Goal: Transaction & Acquisition: Purchase product/service

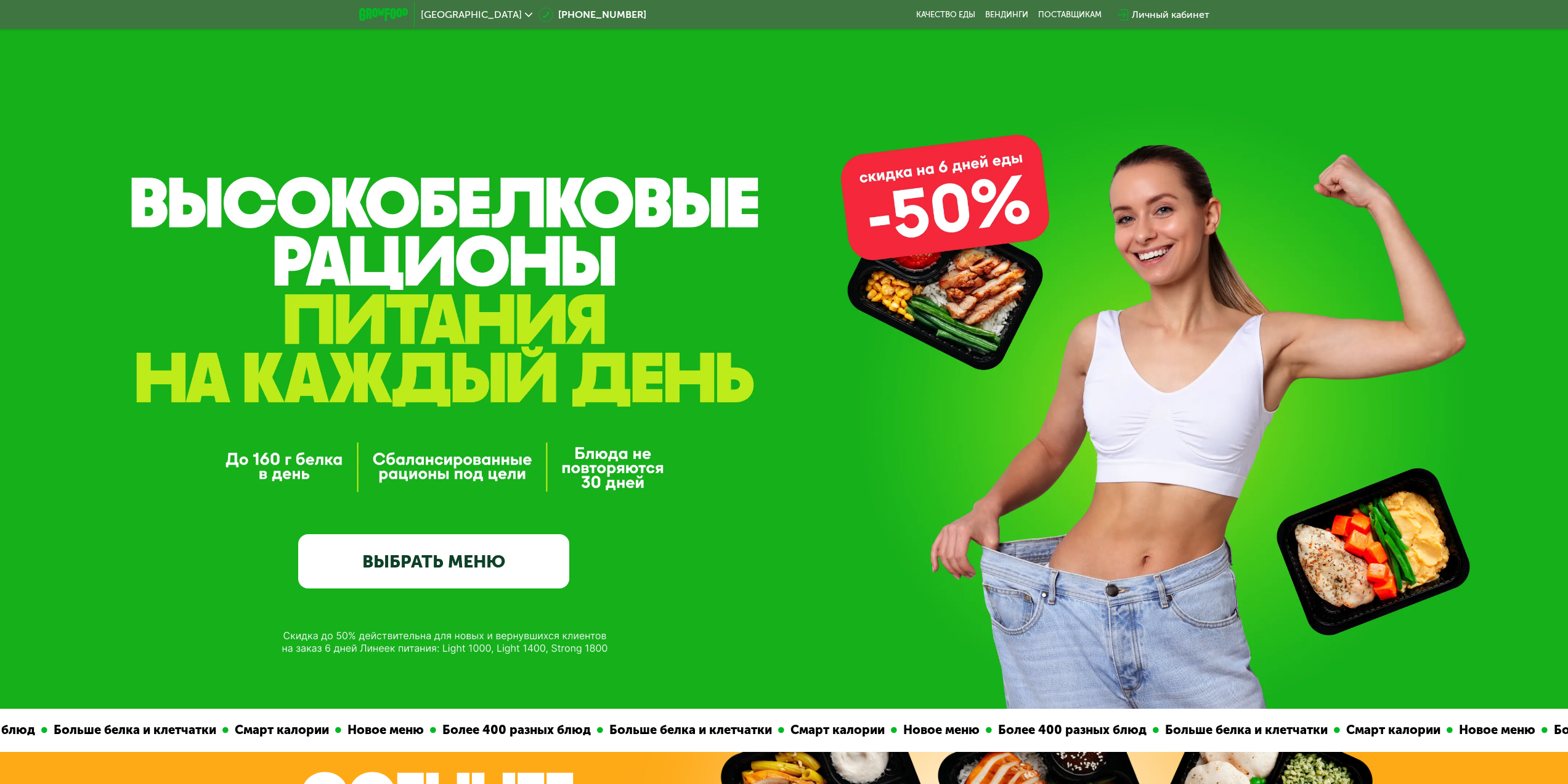
click at [512, 562] on link "ВЫБРАТЬ МЕНЮ" at bounding box center [434, 561] width 271 height 54
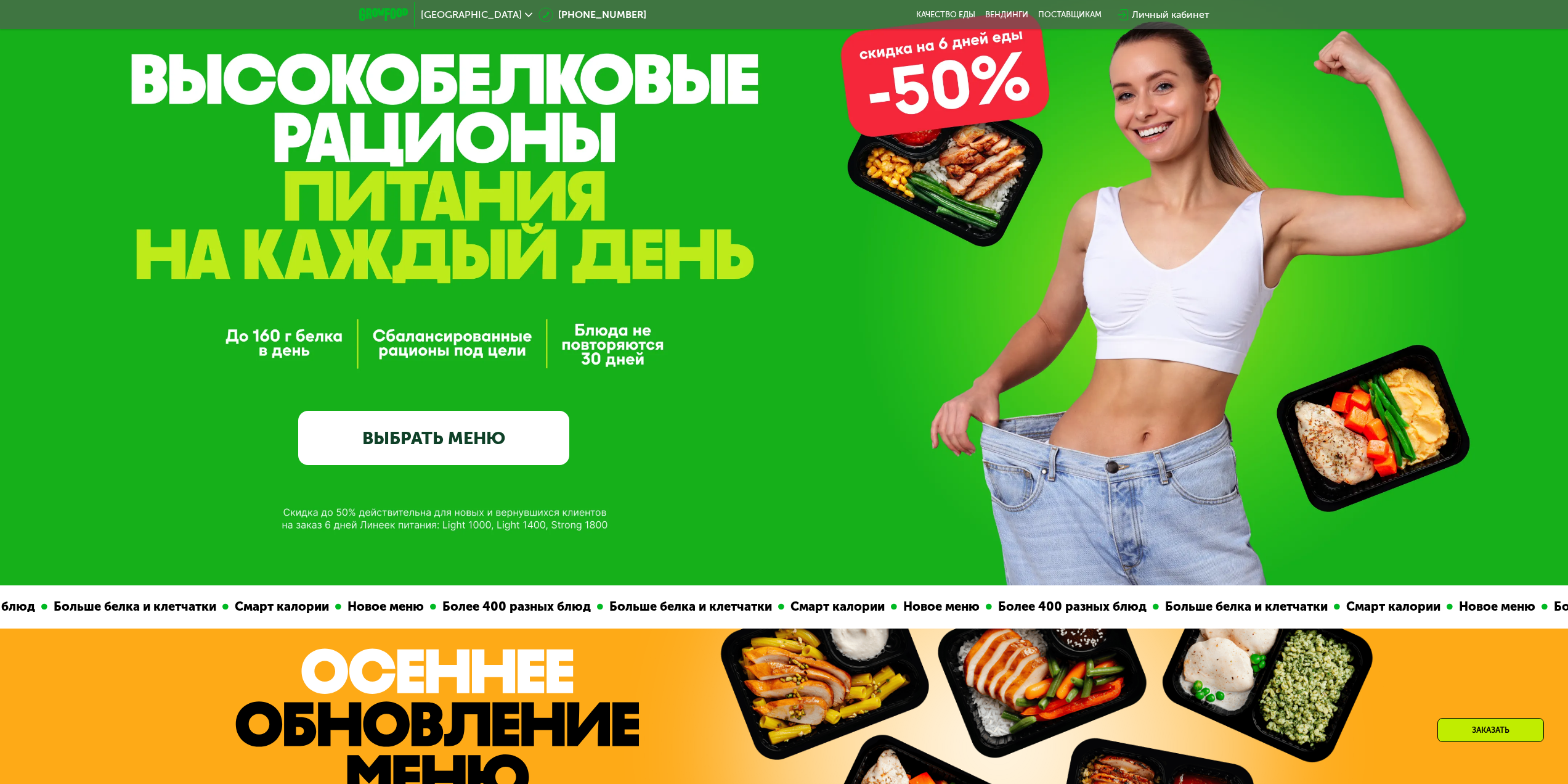
click at [406, 433] on link "ВЫБРАТЬ МЕНЮ" at bounding box center [434, 437] width 271 height 54
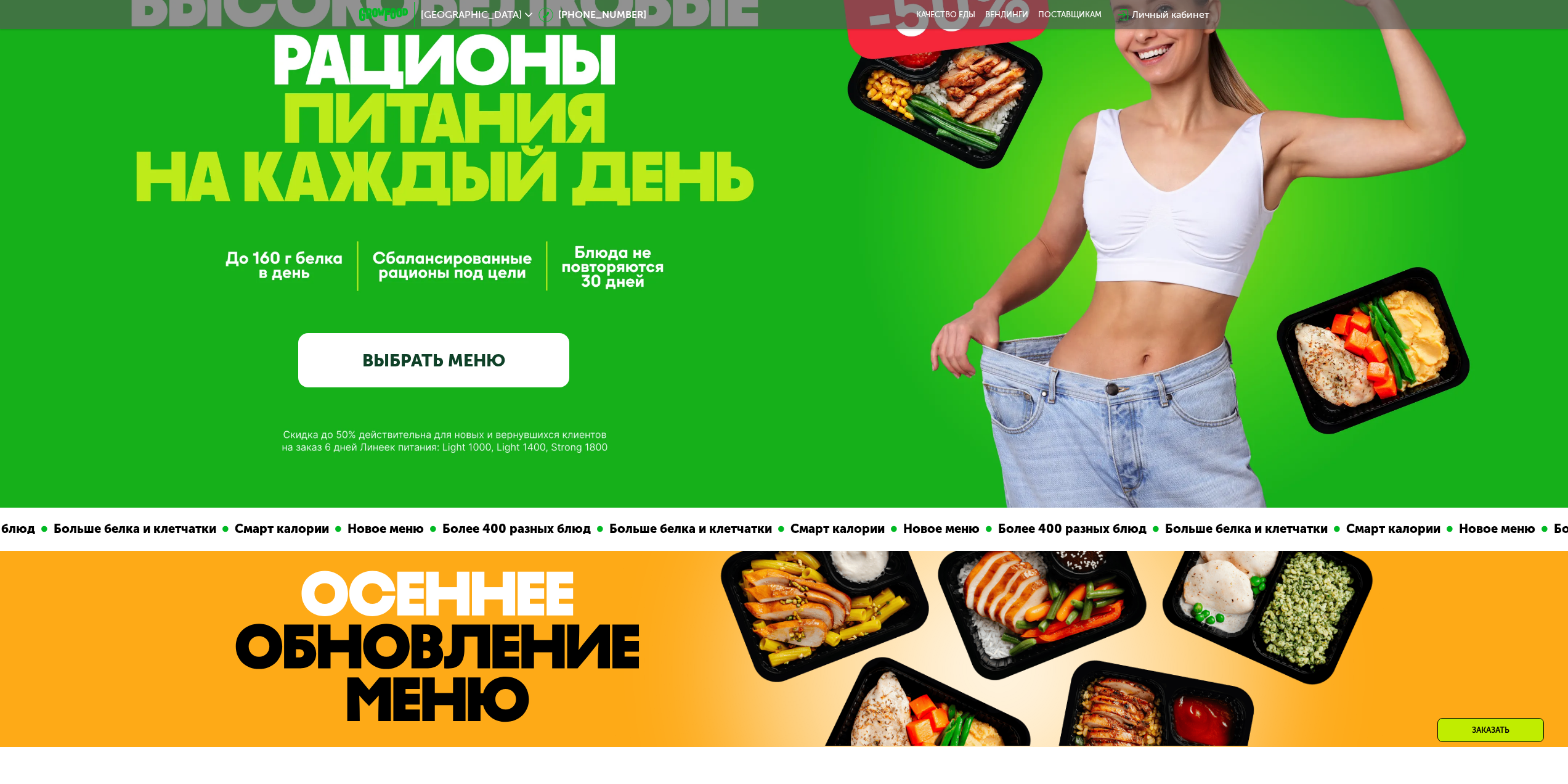
click at [406, 433] on div "GrowFood — доставка правильного питания ВЫБРАТЬ МЕНЮ" at bounding box center [784, 153] width 1568 height 708
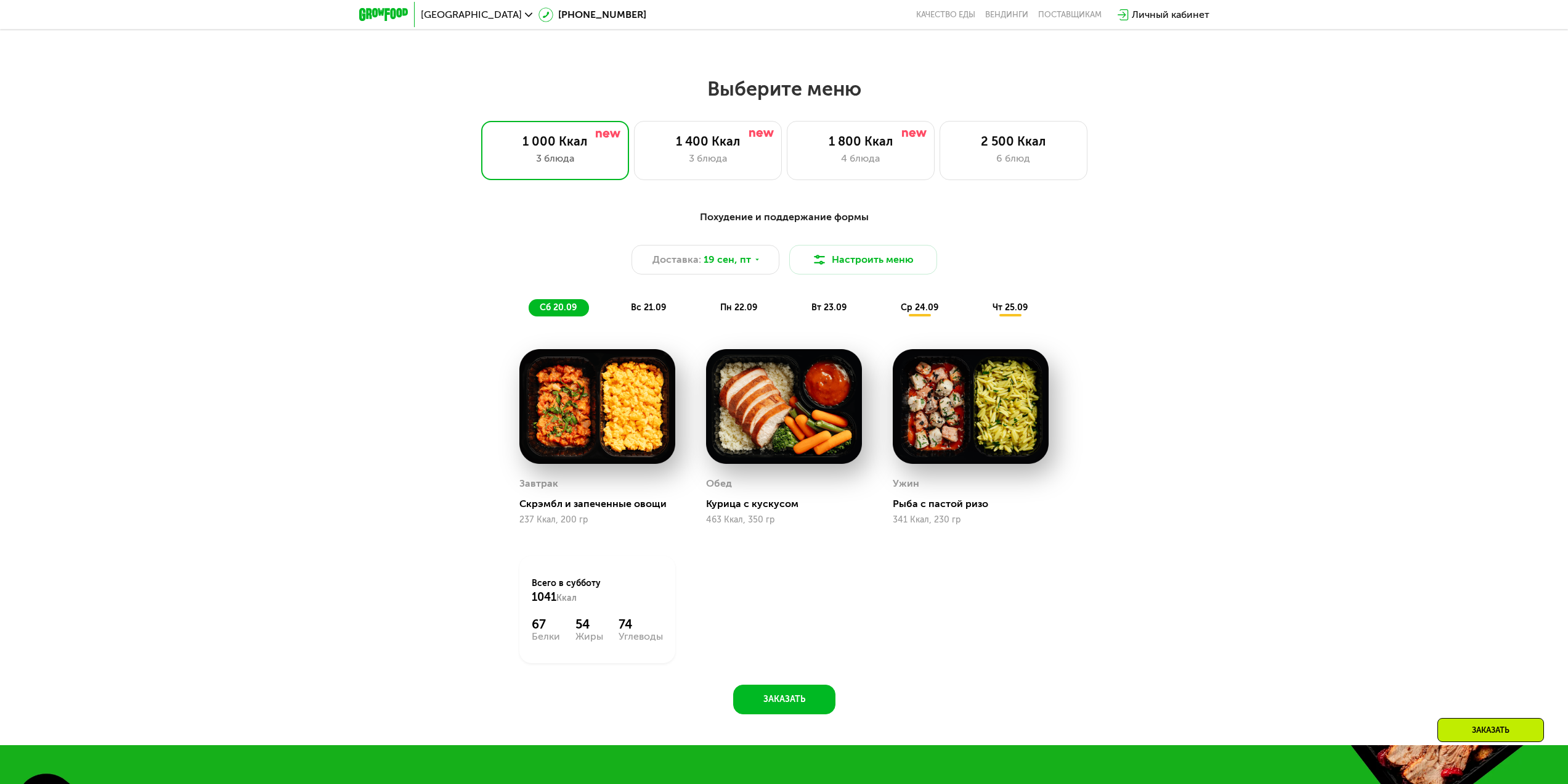
scroll to position [1222, 0]
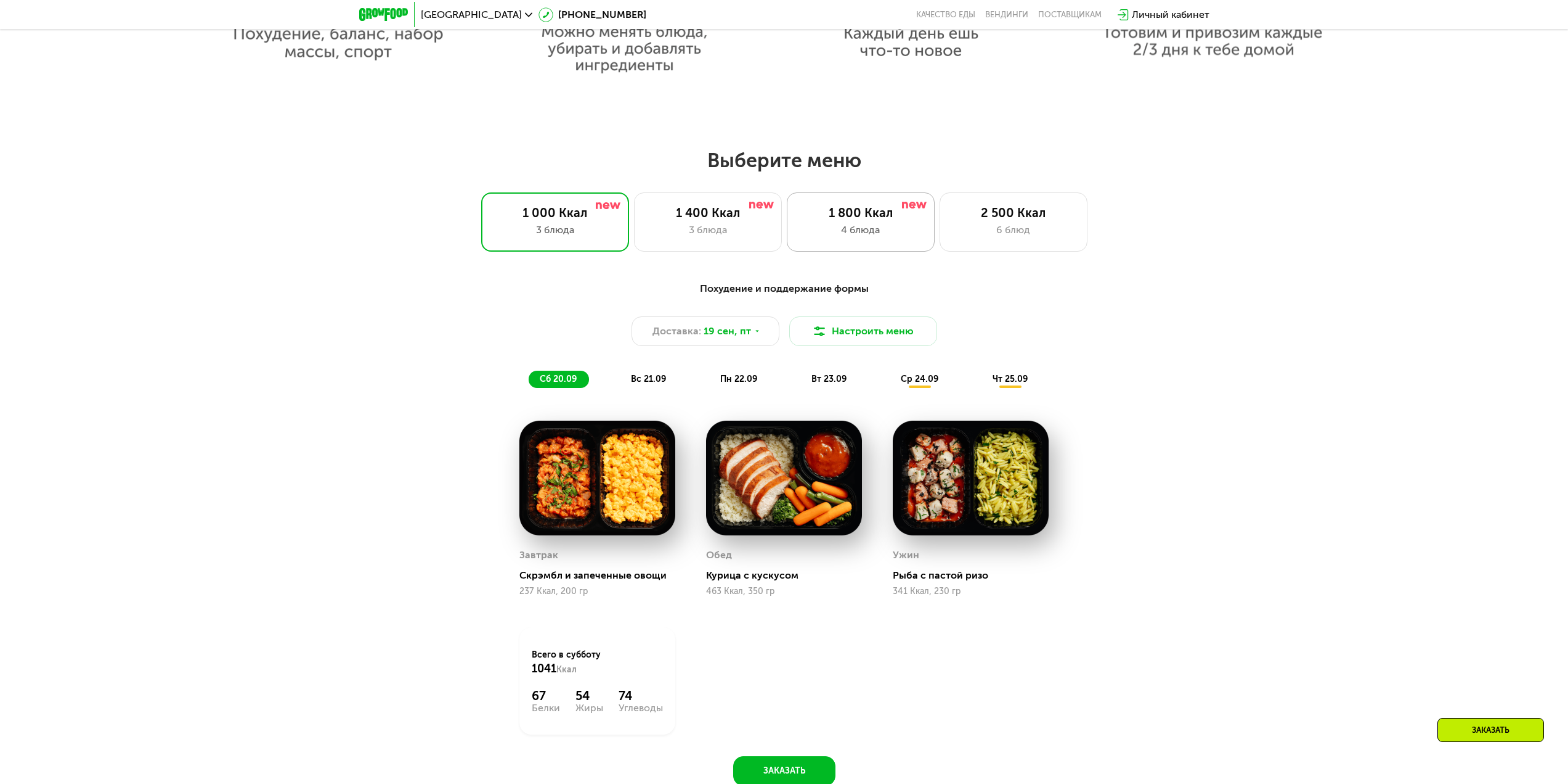
click at [899, 227] on div "4 блюда" at bounding box center [860, 230] width 122 height 15
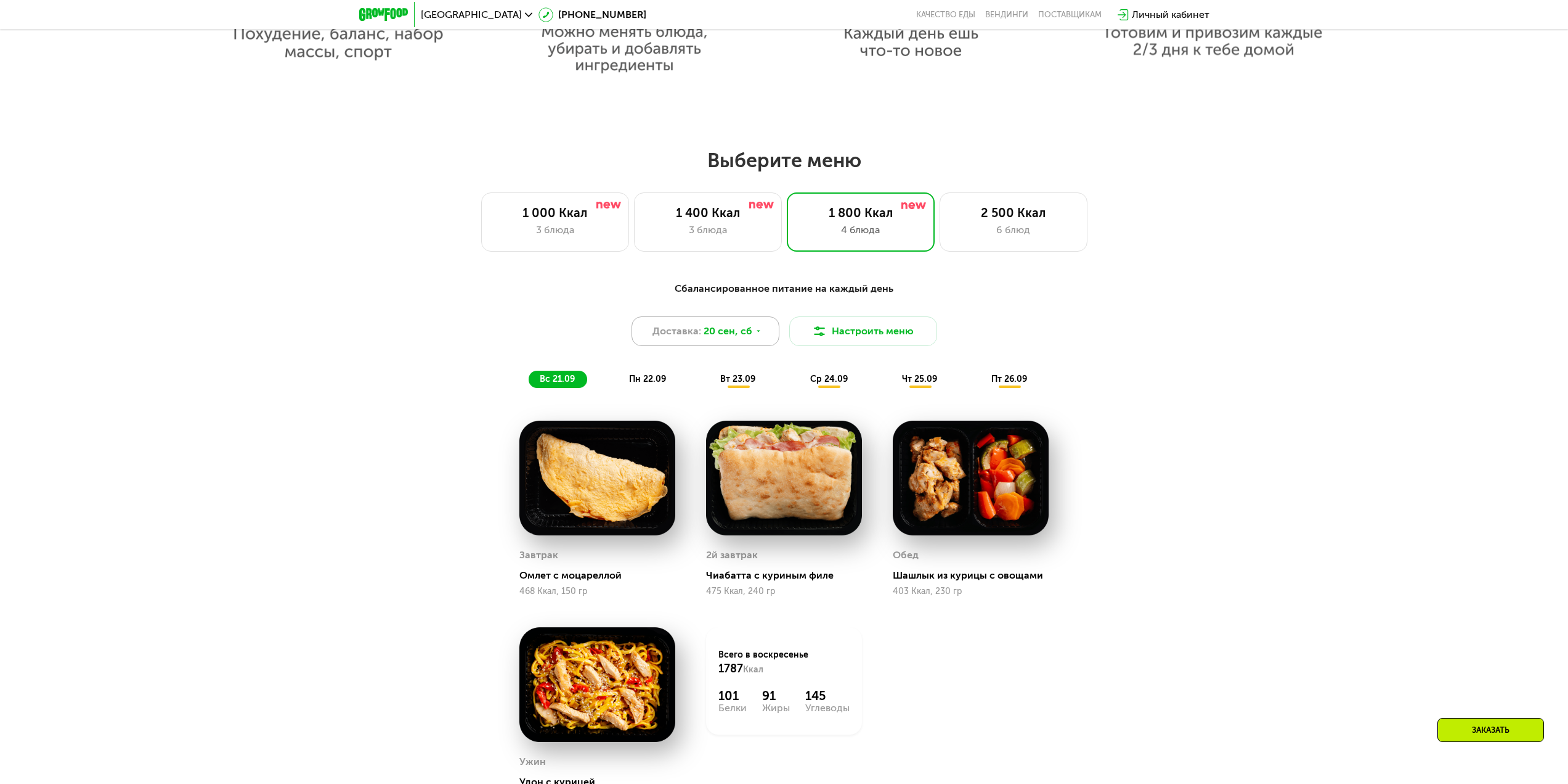
click at [751, 336] on div "Доставка: 20 сен, сб" at bounding box center [706, 331] width 148 height 29
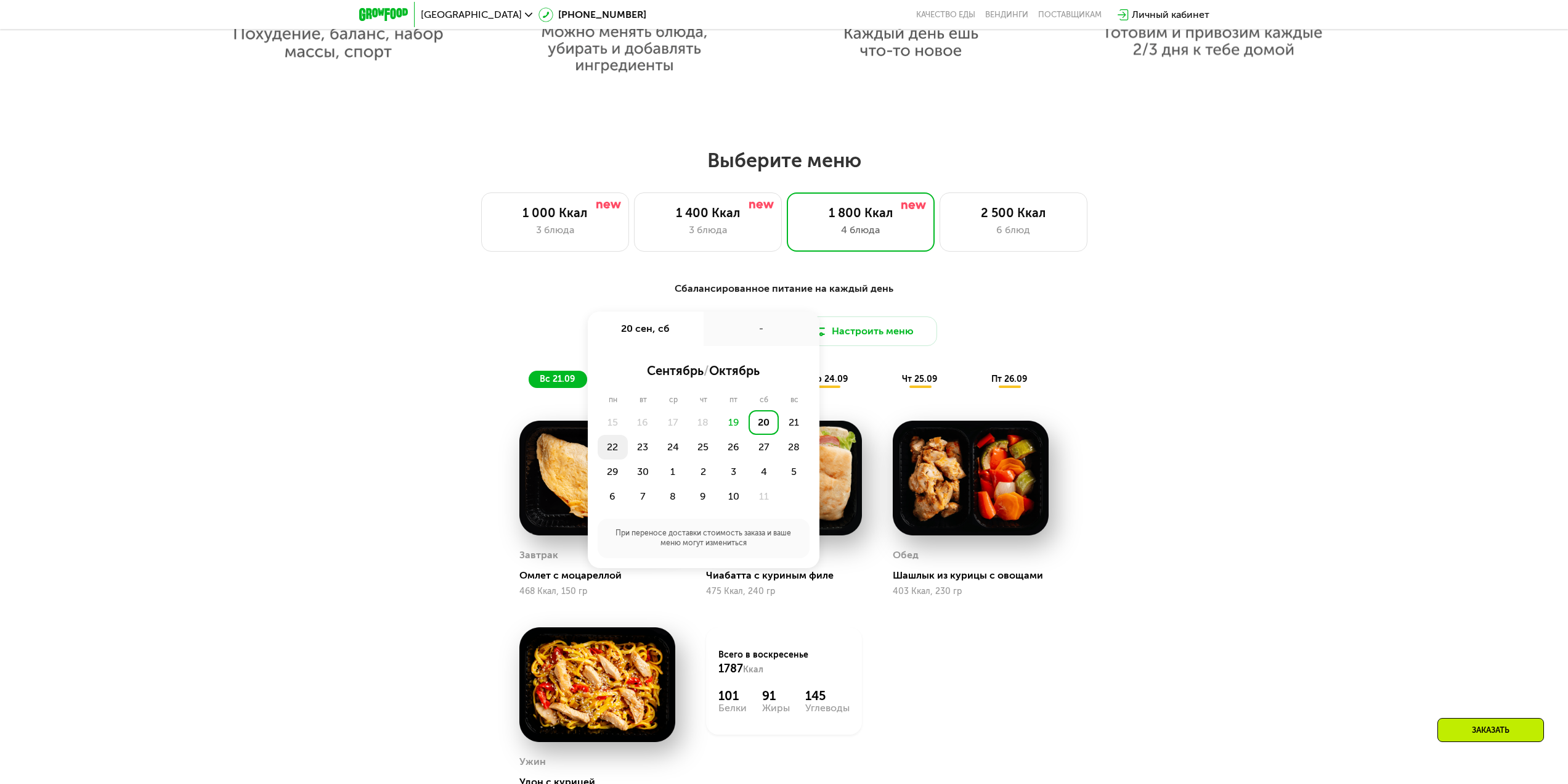
click at [610, 449] on div "22" at bounding box center [613, 447] width 30 height 25
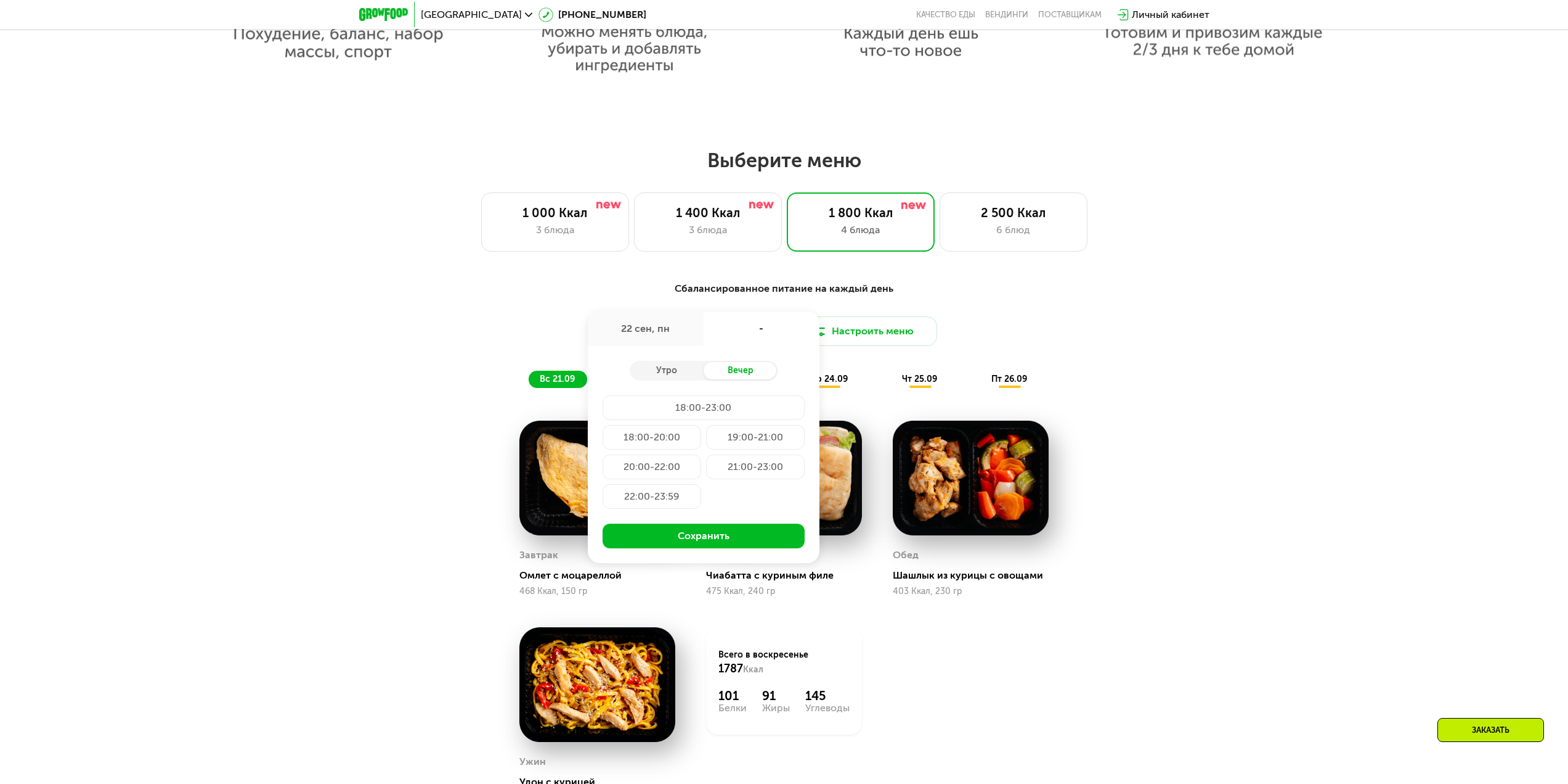
click at [1063, 279] on div "Сбалансированное питание на каждый день Доставка: 22 сен, пн 22 сен, пн - Утро …" at bounding box center [784, 334] width 744 height 121
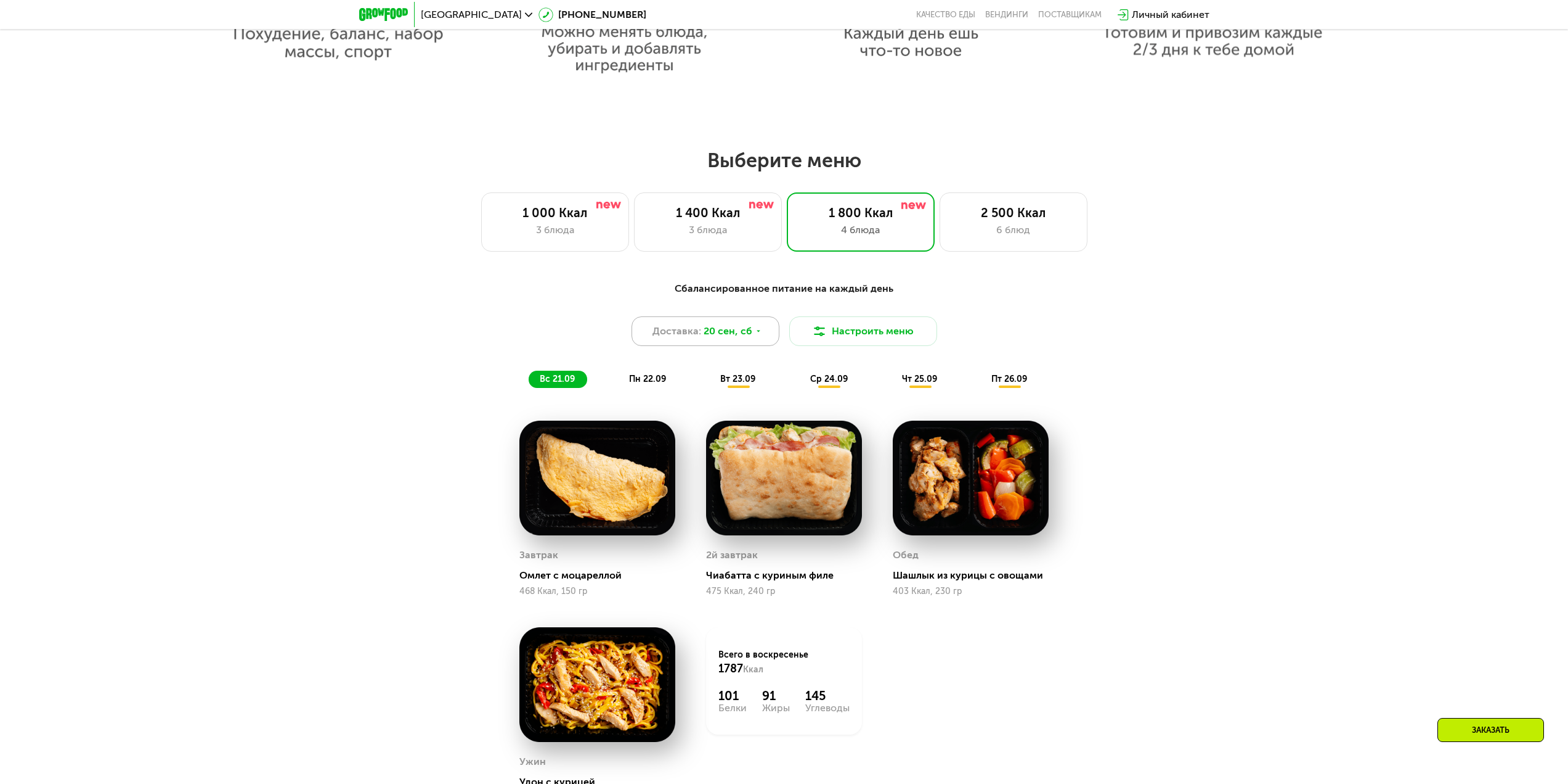
click at [726, 336] on span "20 сен, сб" at bounding box center [728, 331] width 49 height 15
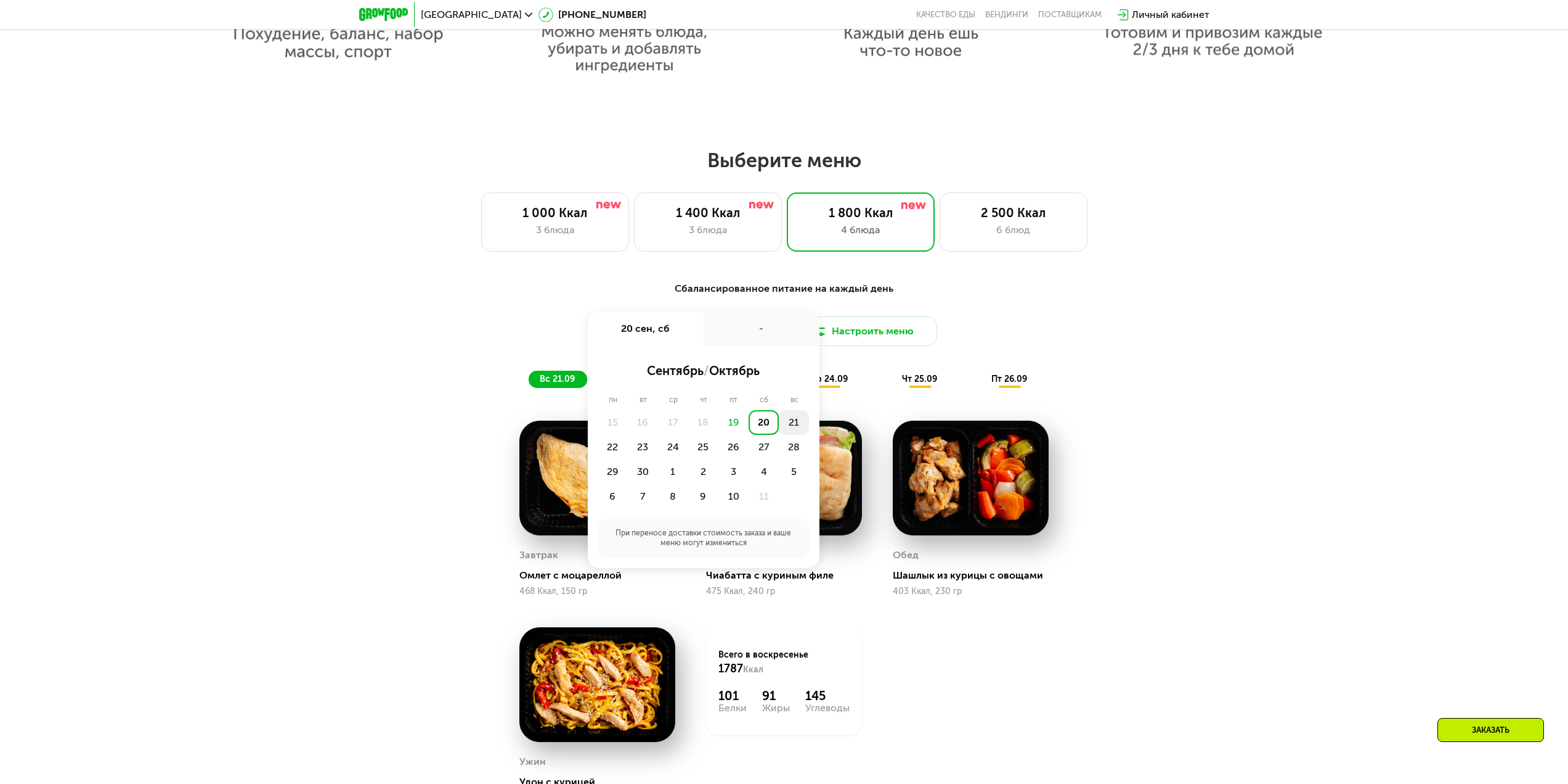
click at [791, 421] on div "21" at bounding box center [794, 423] width 30 height 25
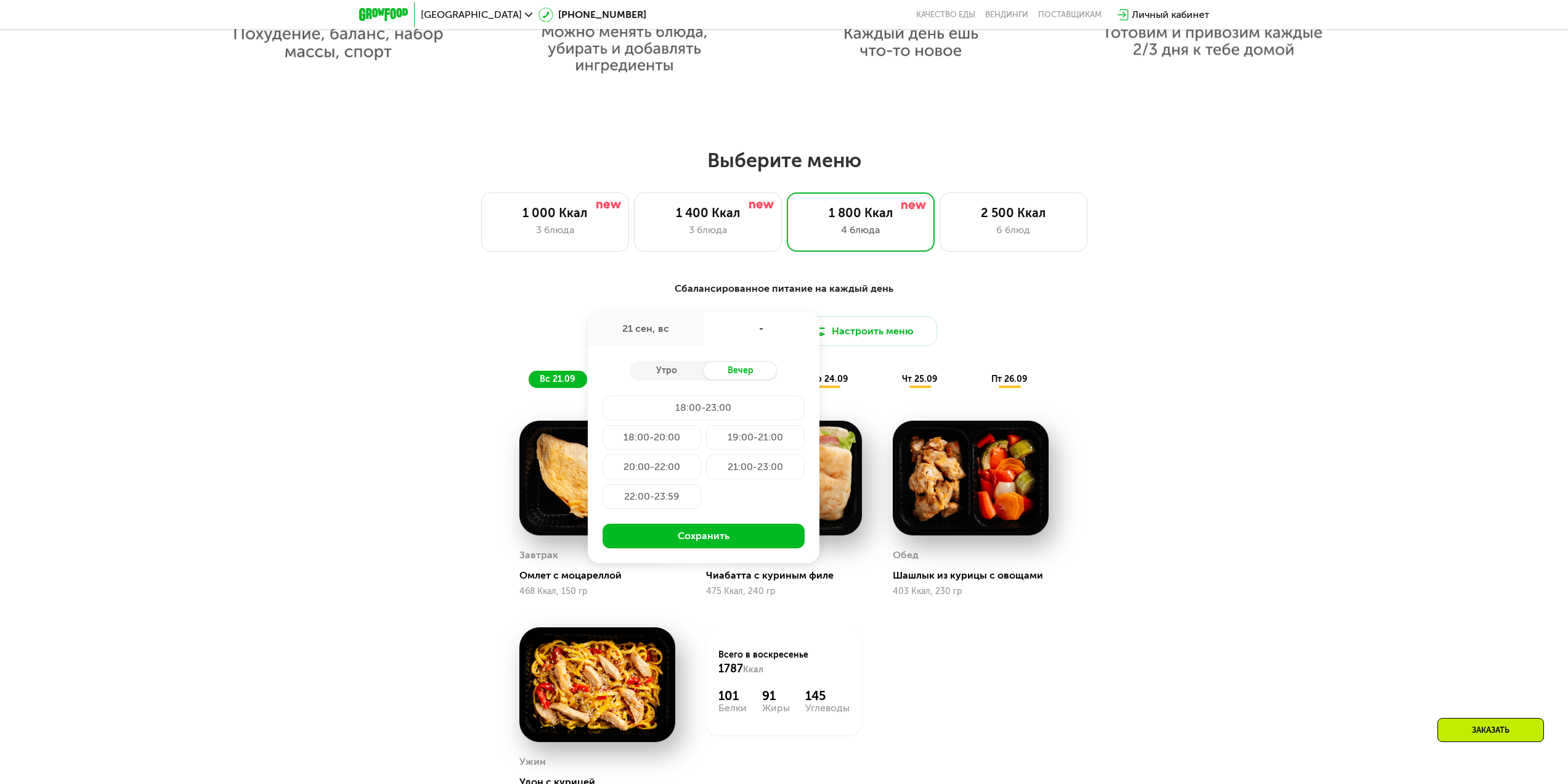
click at [1170, 332] on div "Сбалансированное питание на каждый день Доставка: 21 сен, вс 21 сен, вс - Утро …" at bounding box center [784, 574] width 1568 height 621
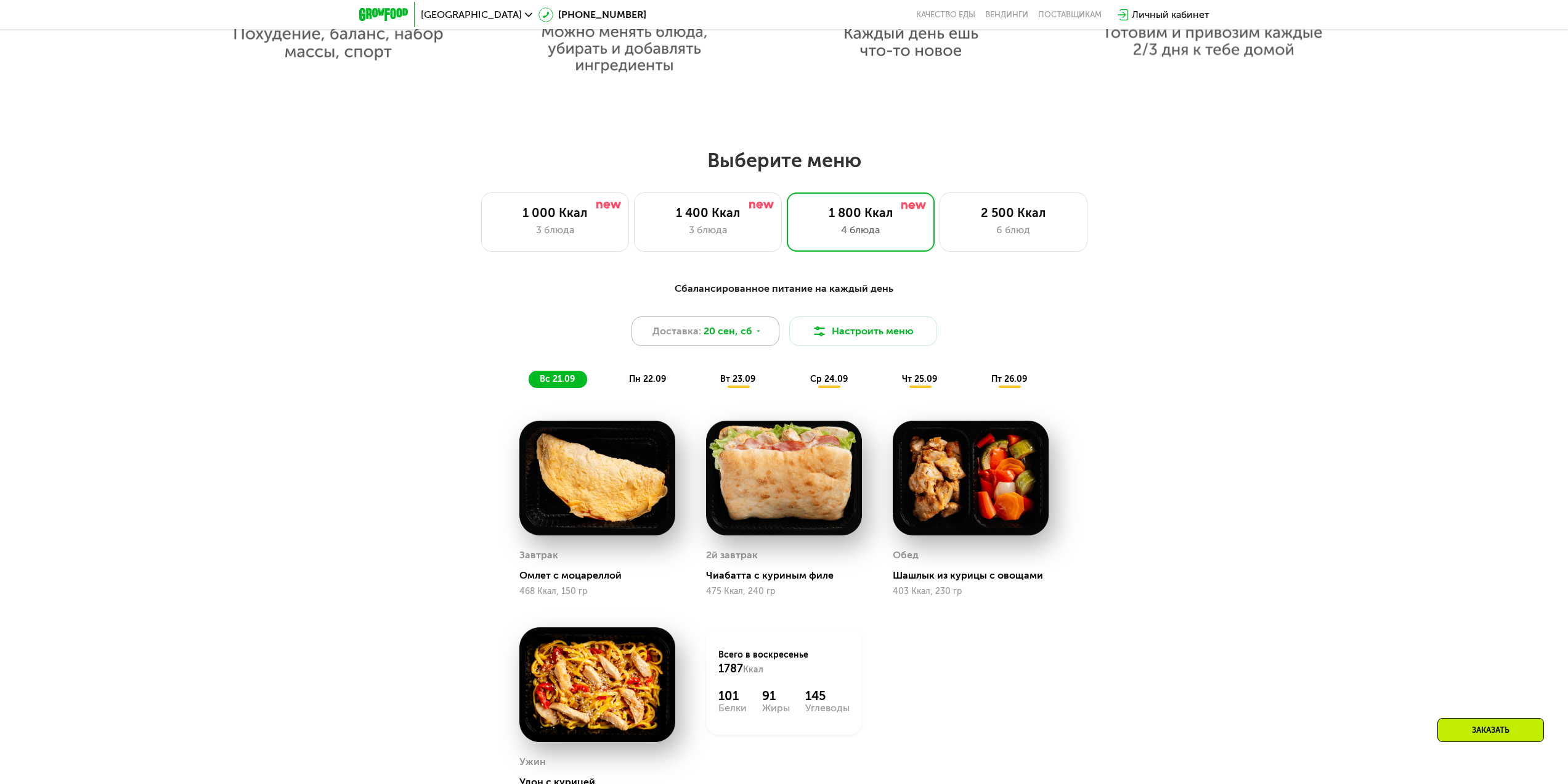
click at [751, 337] on div "Доставка: 20 сен, сб" at bounding box center [706, 331] width 148 height 29
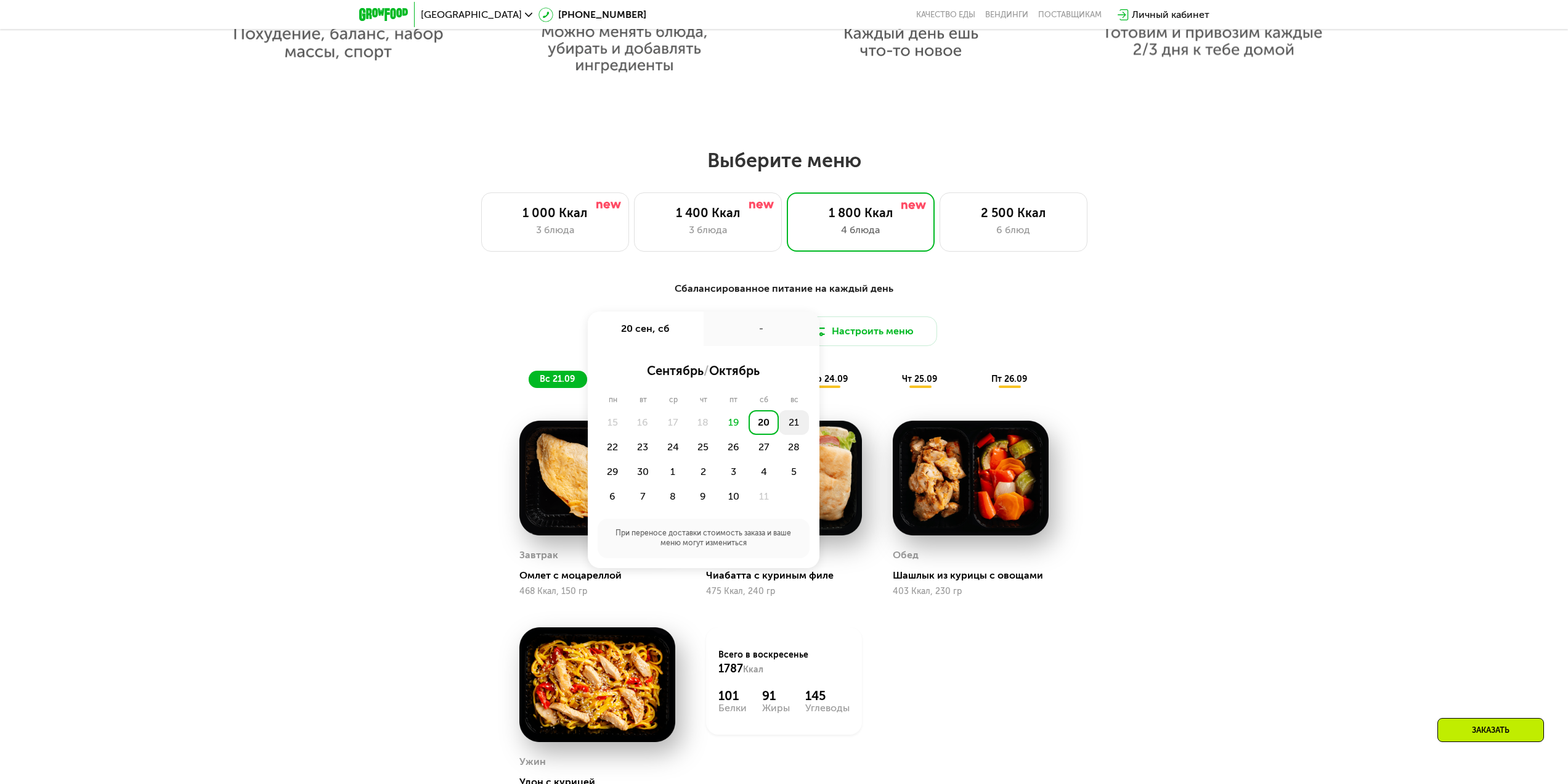
click at [793, 425] on div "21" at bounding box center [794, 423] width 30 height 25
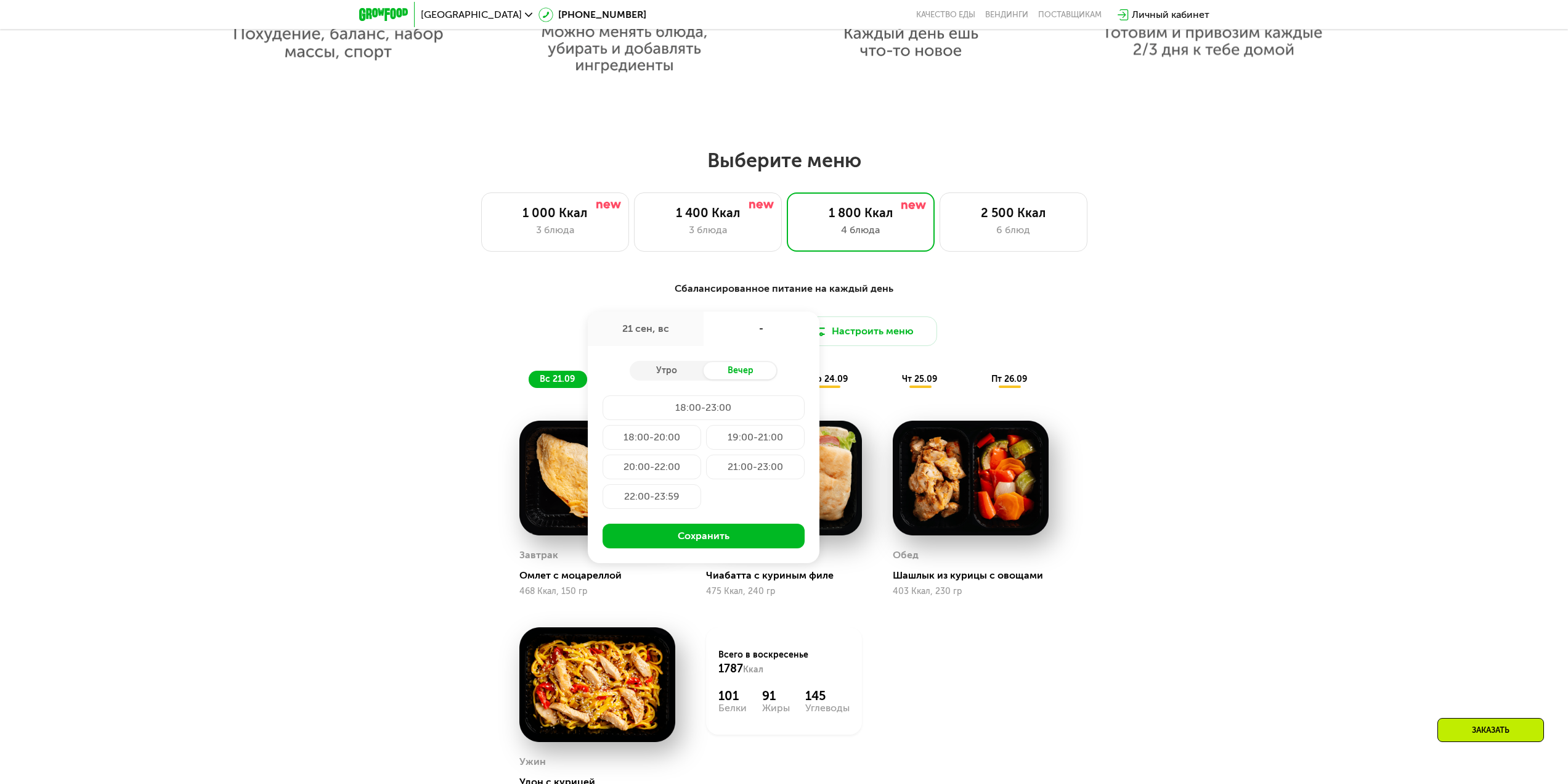
click at [677, 499] on div "22:00-23:59" at bounding box center [652, 497] width 99 height 25
click at [709, 534] on button "Сохранить" at bounding box center [703, 536] width 202 height 25
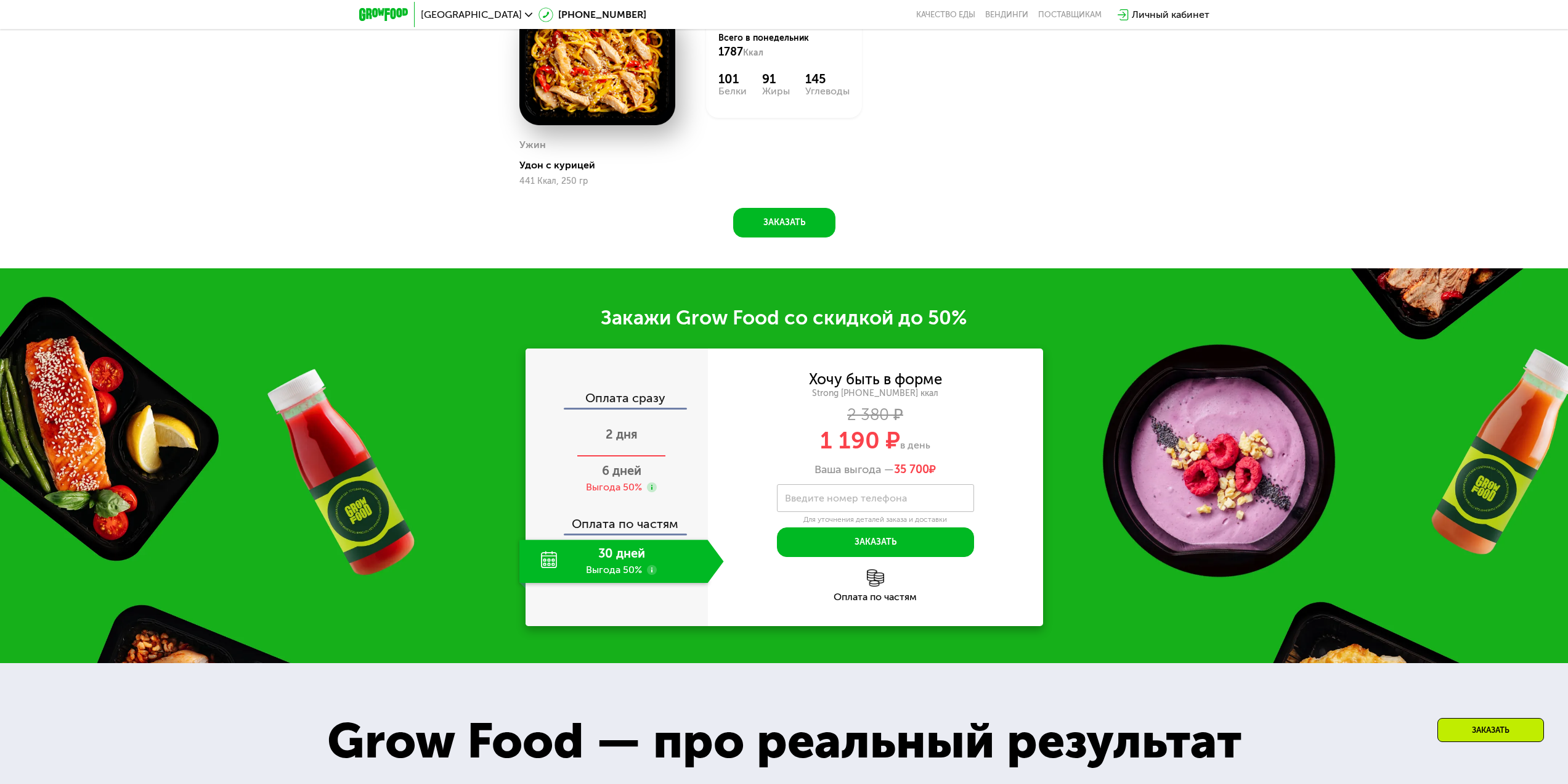
click at [618, 442] on span "2 дня" at bounding box center [622, 433] width 32 height 15
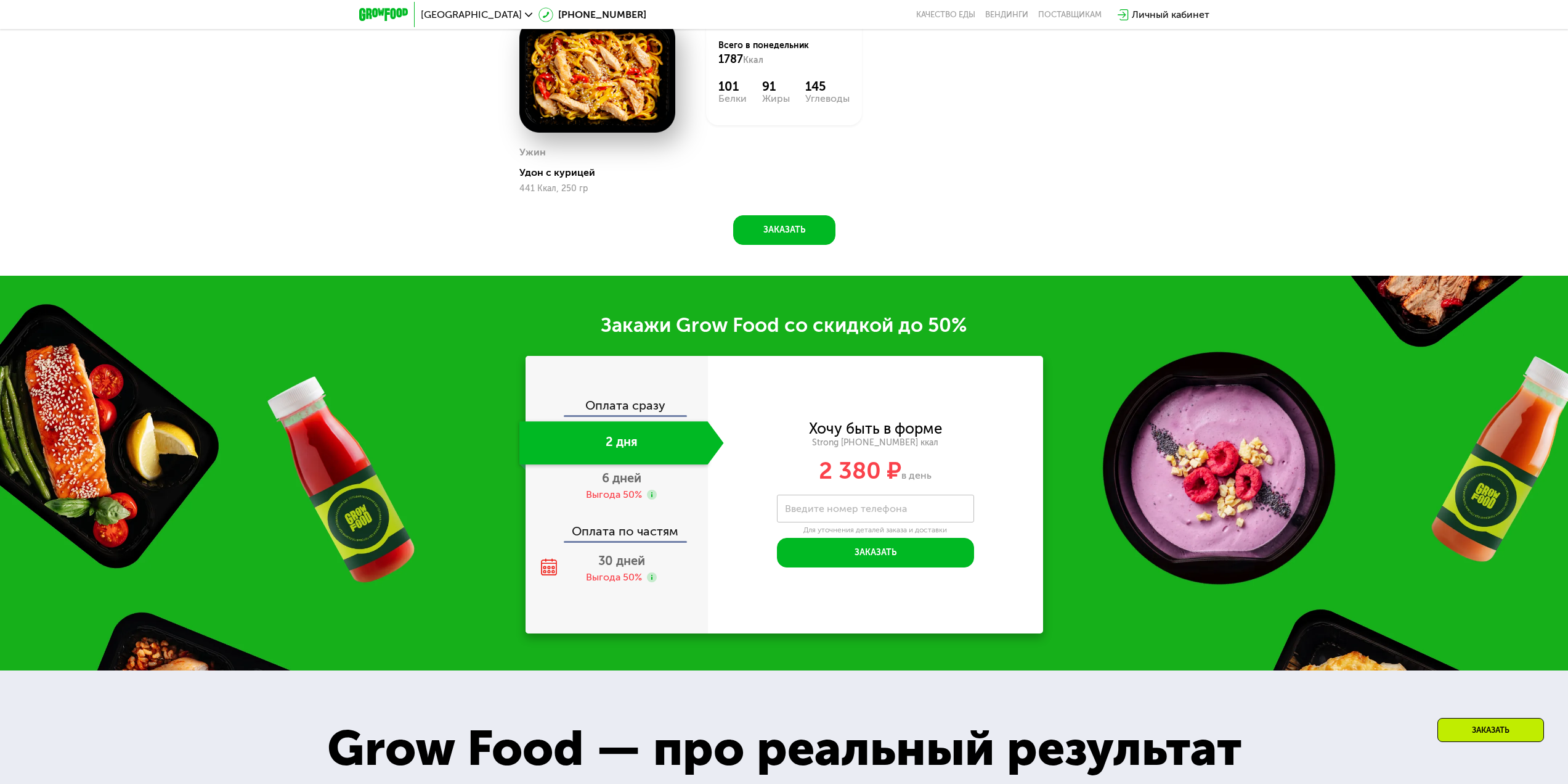
scroll to position [1839, 0]
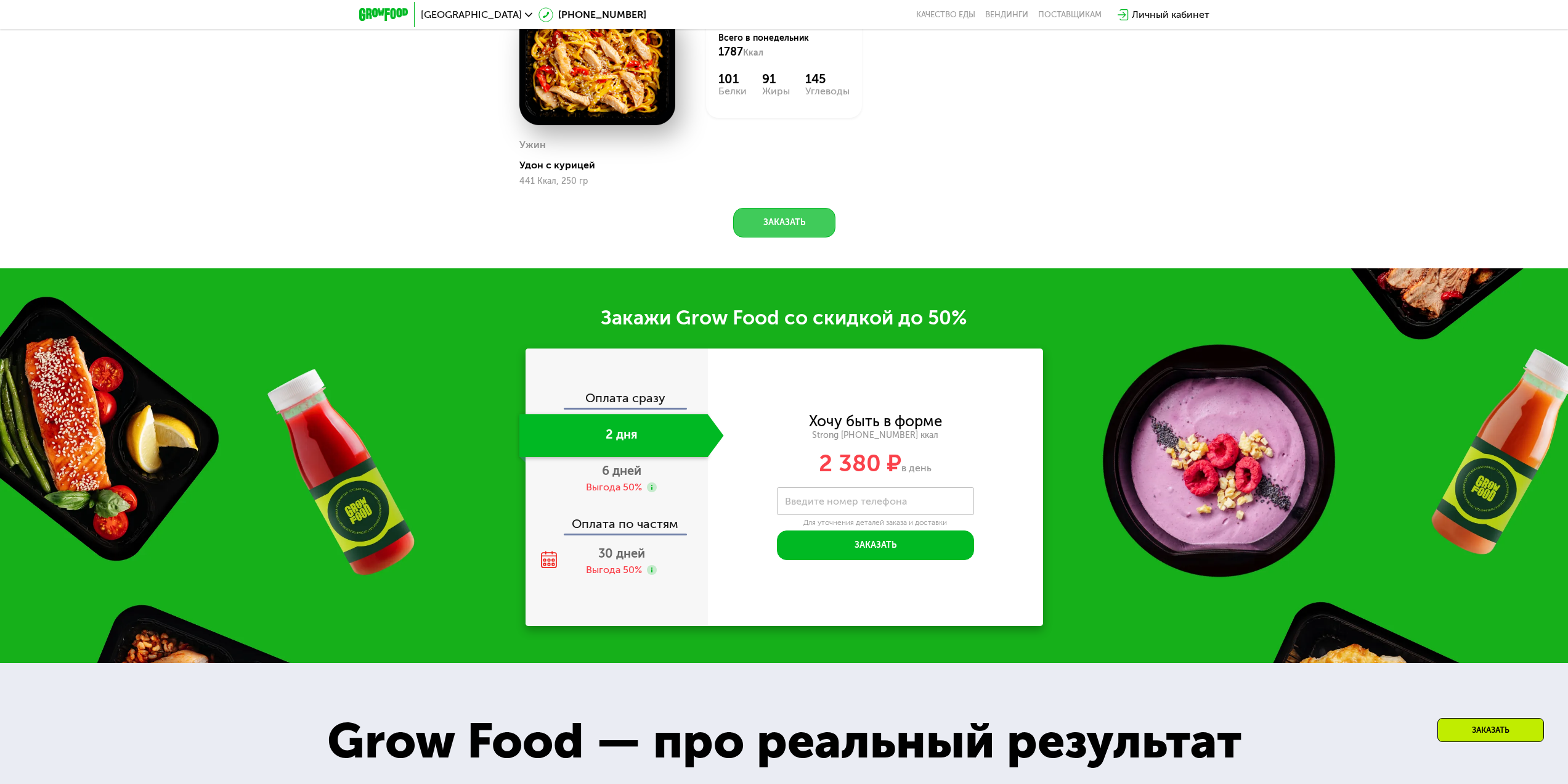
click at [803, 235] on button "Заказать" at bounding box center [784, 222] width 103 height 29
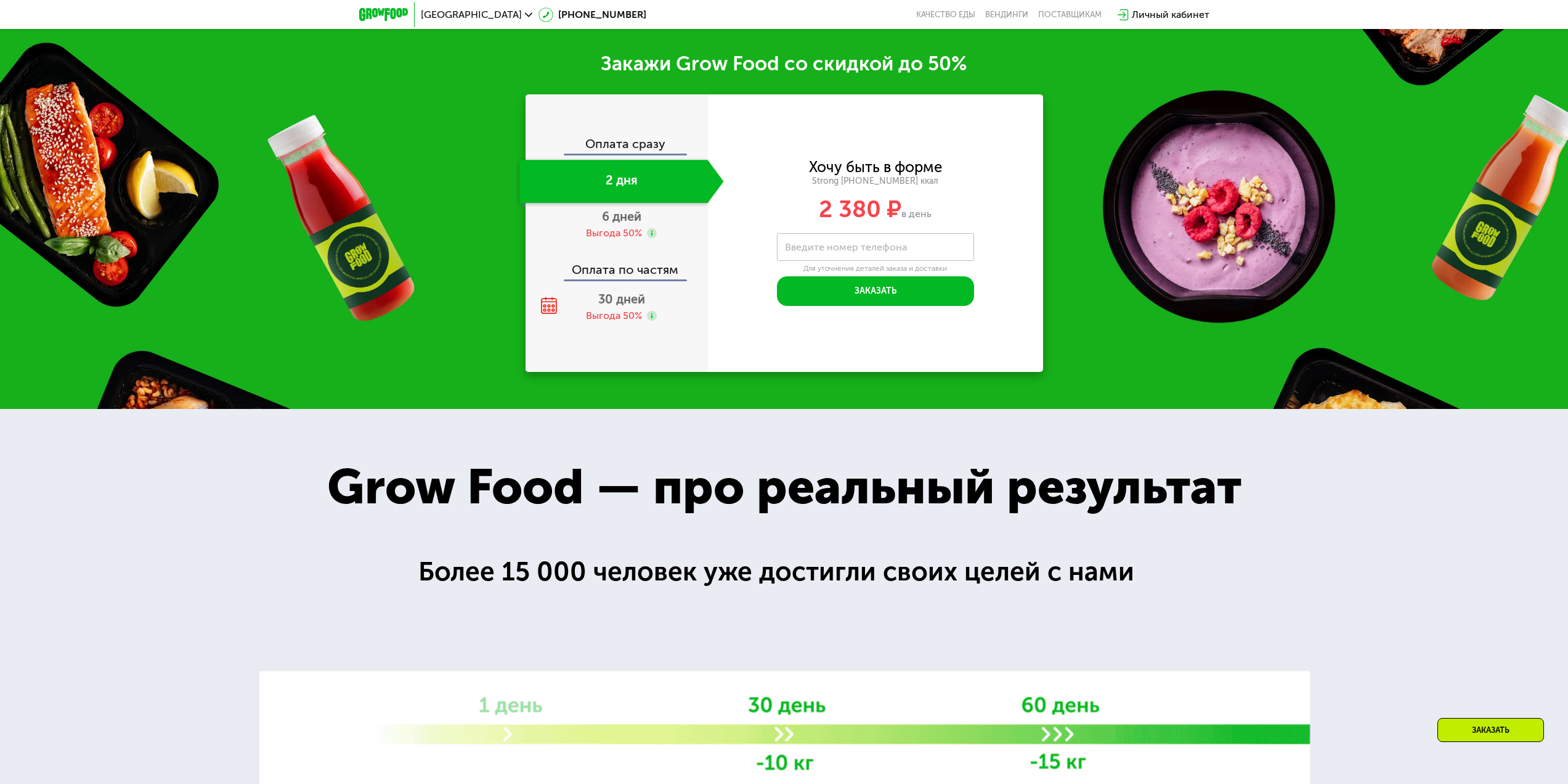
scroll to position [2111, 0]
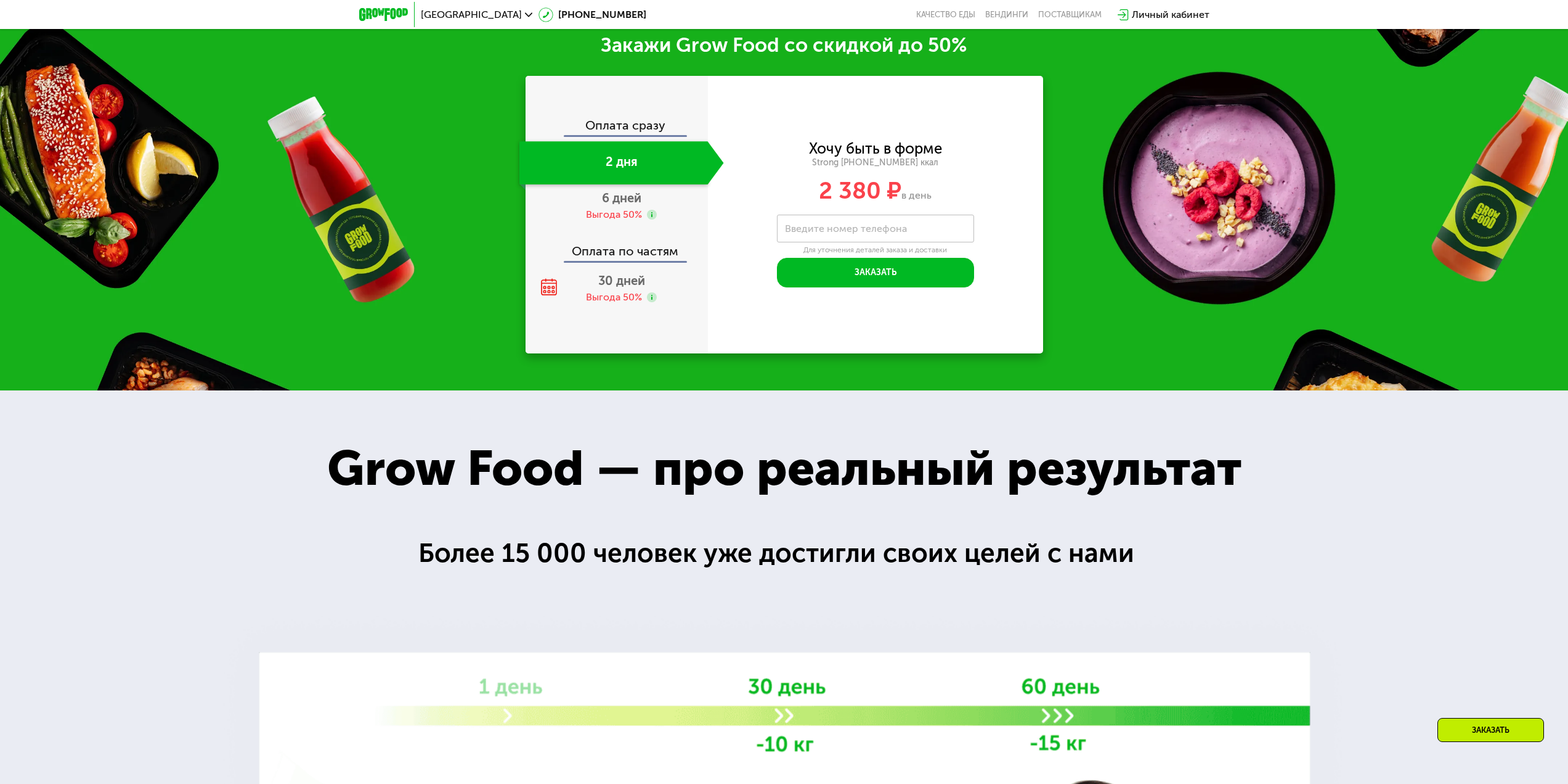
click at [809, 228] on label "Введите номер телефона" at bounding box center [846, 228] width 122 height 7
click at [809, 228] on input "Введите номер телефона" at bounding box center [875, 228] width 197 height 28
type input "**********"
click at [835, 269] on button "Заказать" at bounding box center [875, 272] width 197 height 29
type input "****"
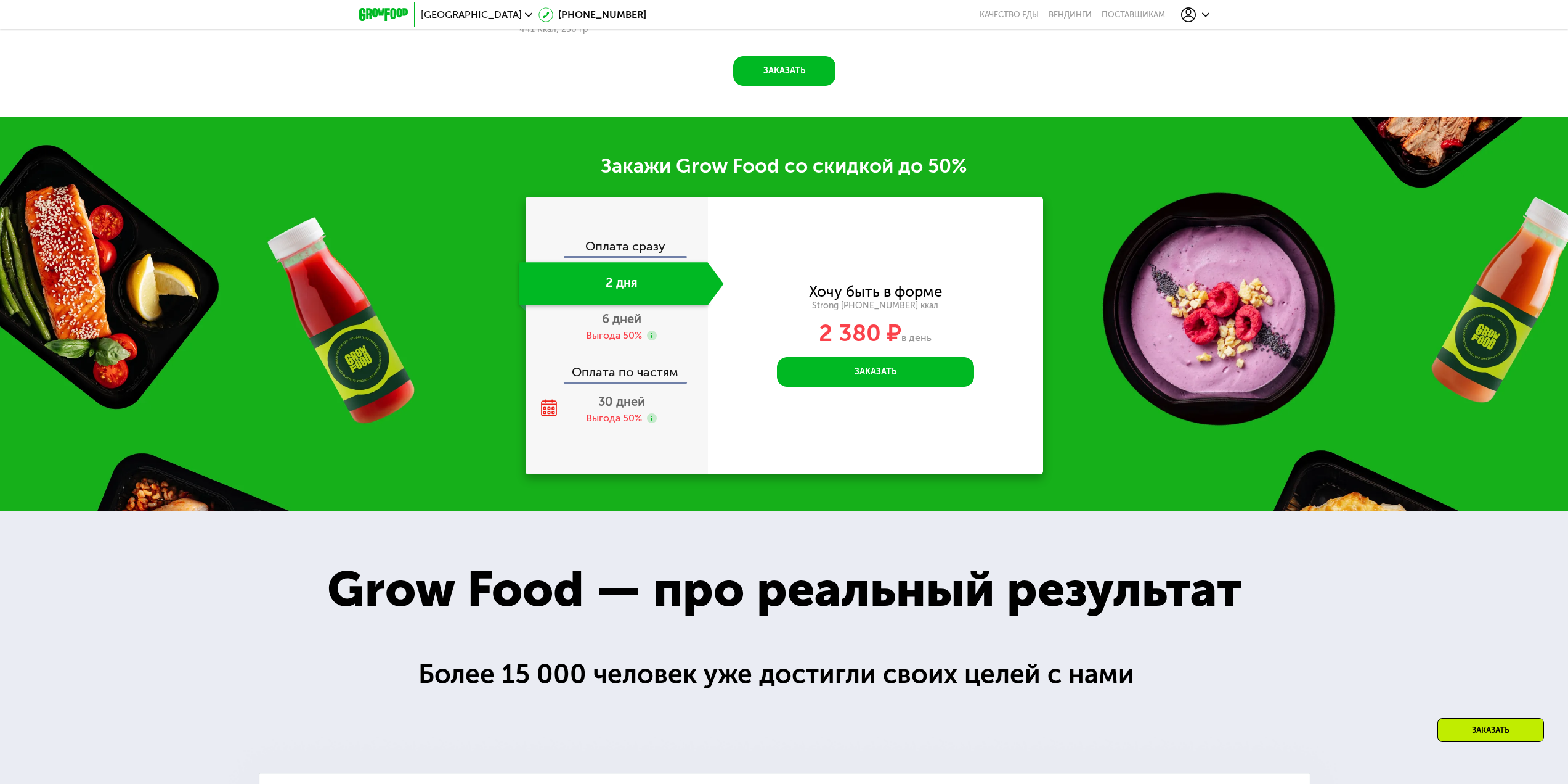
scroll to position [1988, 0]
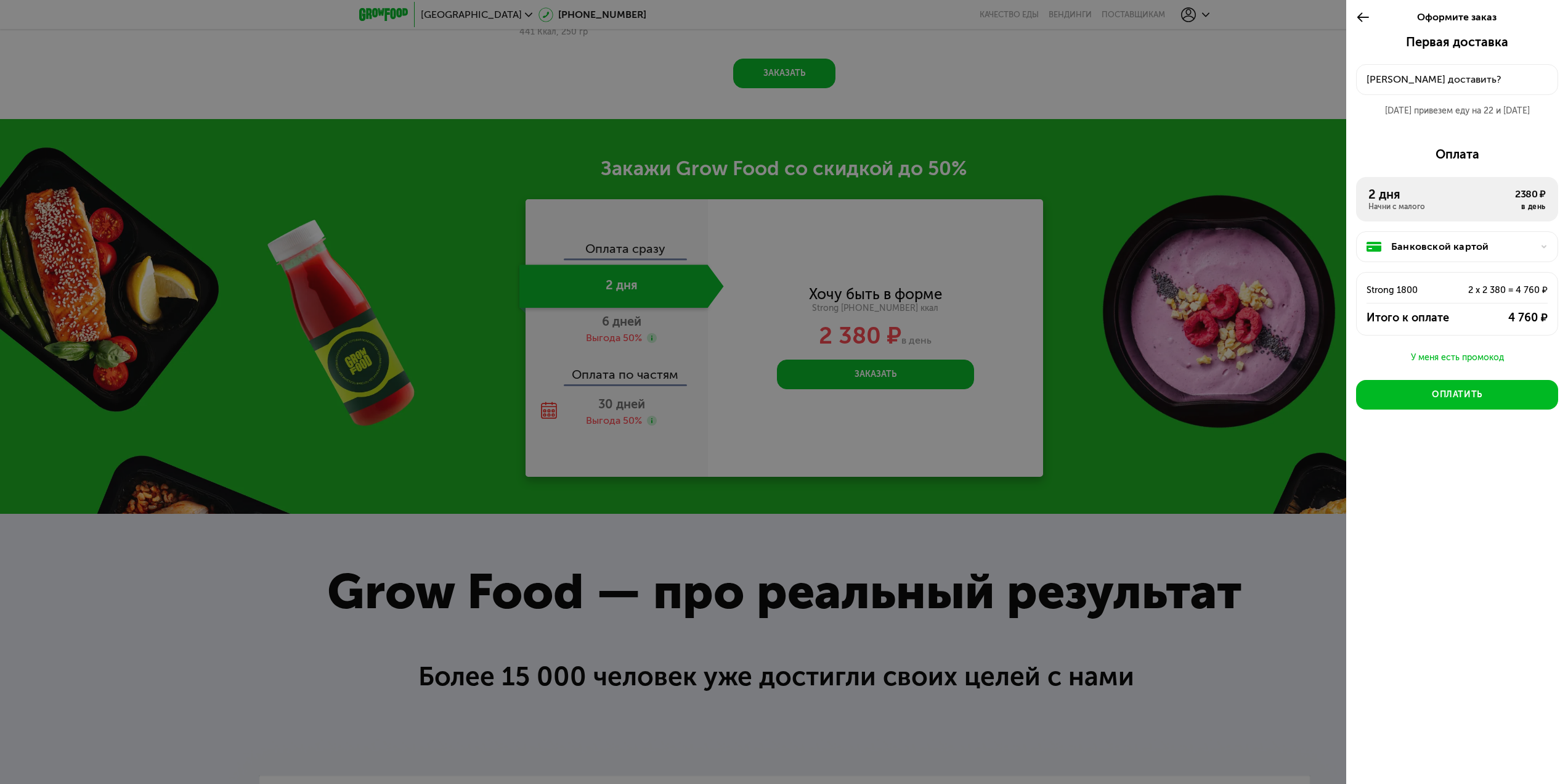
click at [1518, 247] on div "Банковской картой" at bounding box center [1462, 246] width 142 height 15
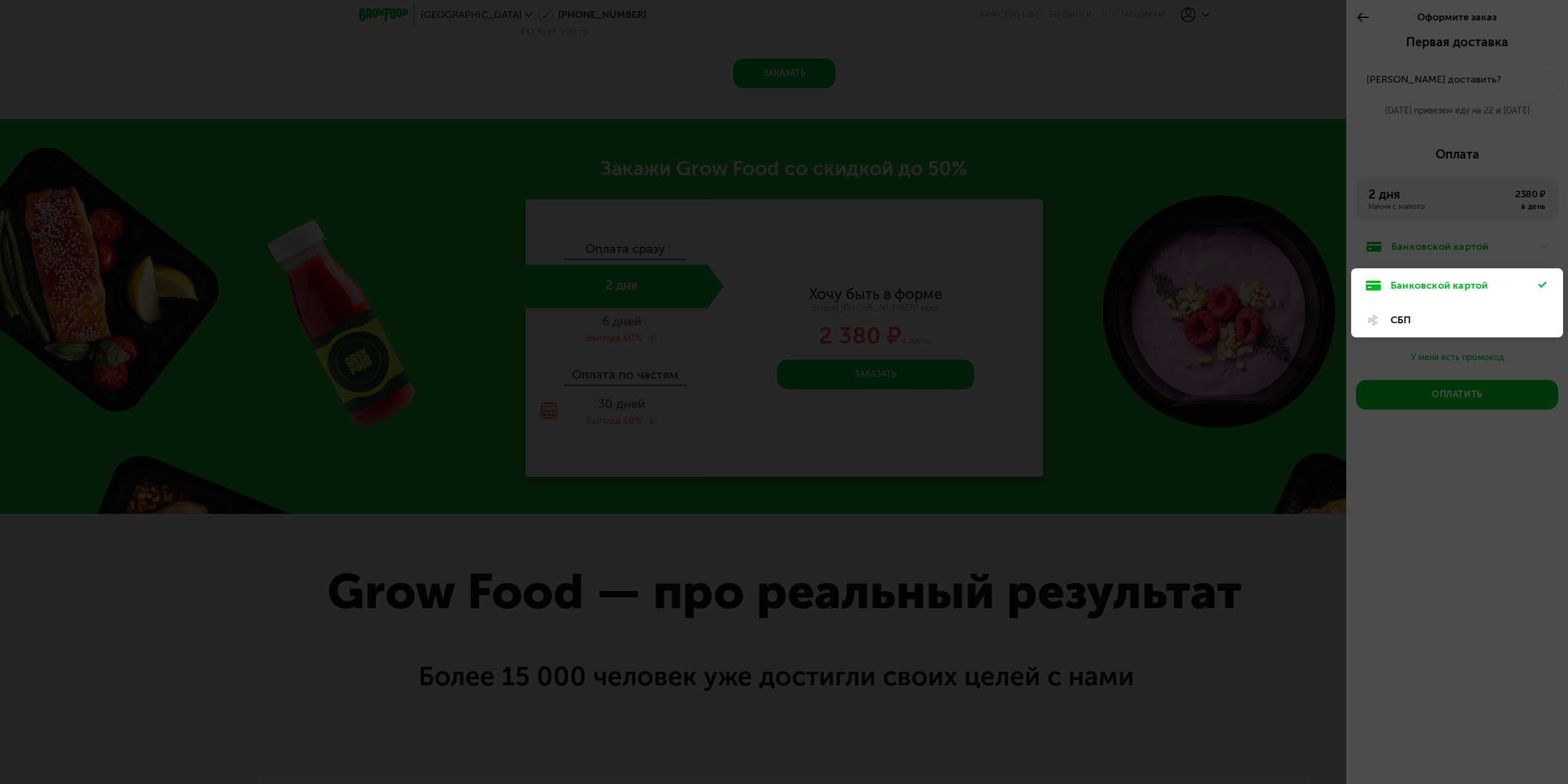
click at [1413, 321] on div "СБП" at bounding box center [1465, 320] width 148 height 15
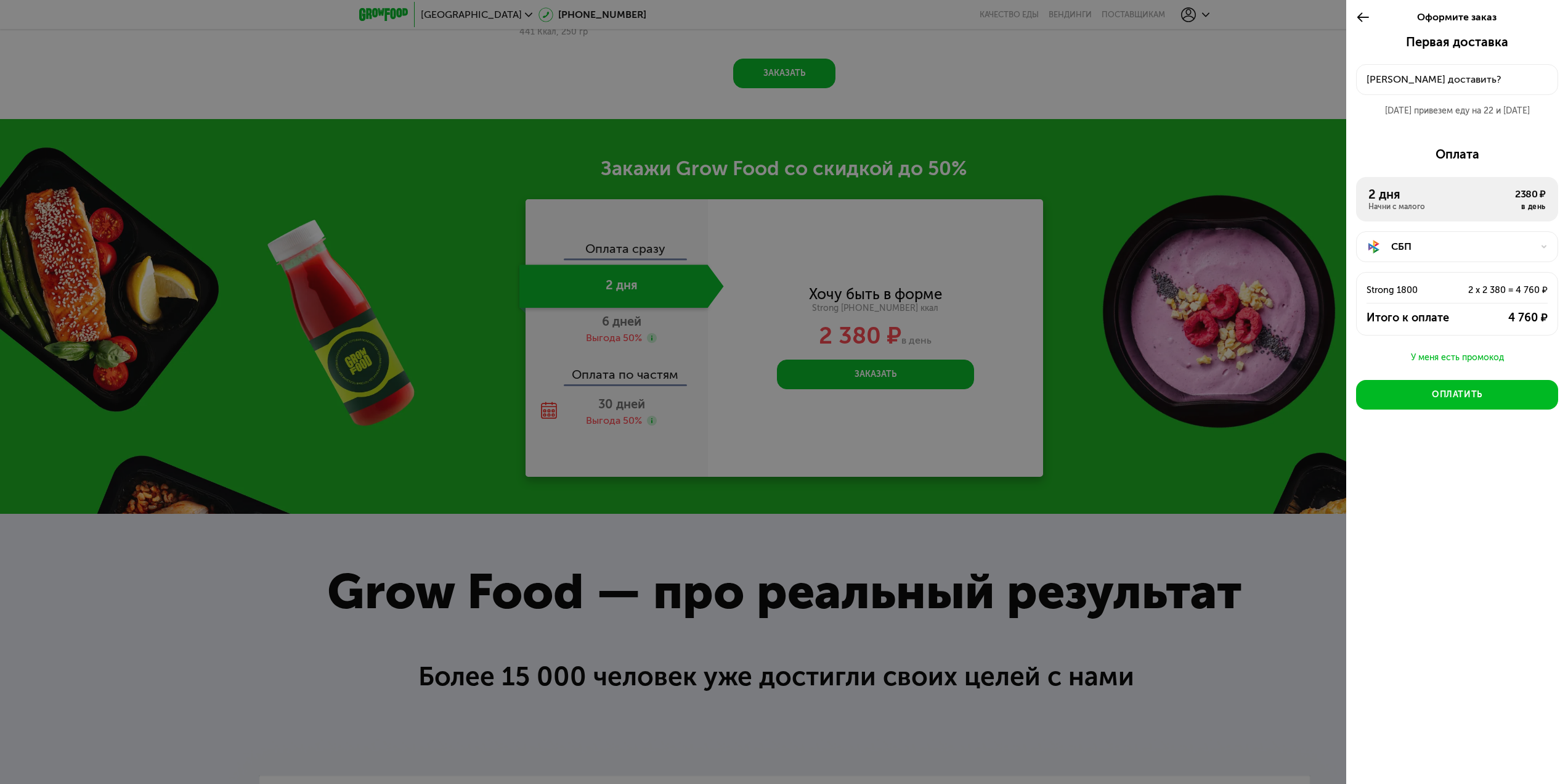
click at [1520, 523] on div "Оформите заказ Первая доставка 21 сен, вс • 22:00-23:59 Куда доставить? 21 сен …" at bounding box center [1457, 392] width 222 height 784
click at [1440, 69] on button "Куда доставить?" at bounding box center [1457, 79] width 202 height 31
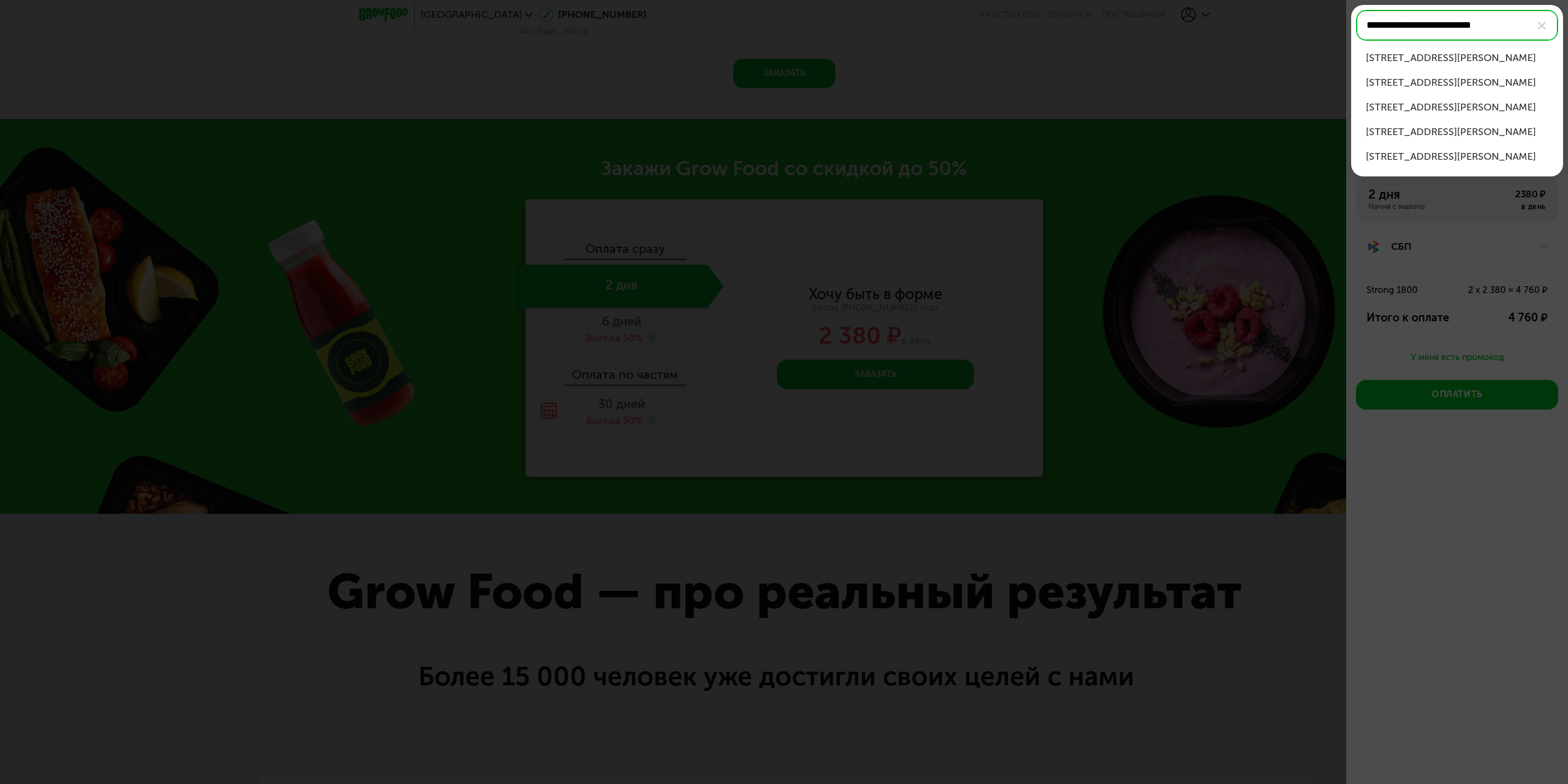
click at [1460, 55] on div "ул Александра Невского, д 27" at bounding box center [1457, 58] width 183 height 15
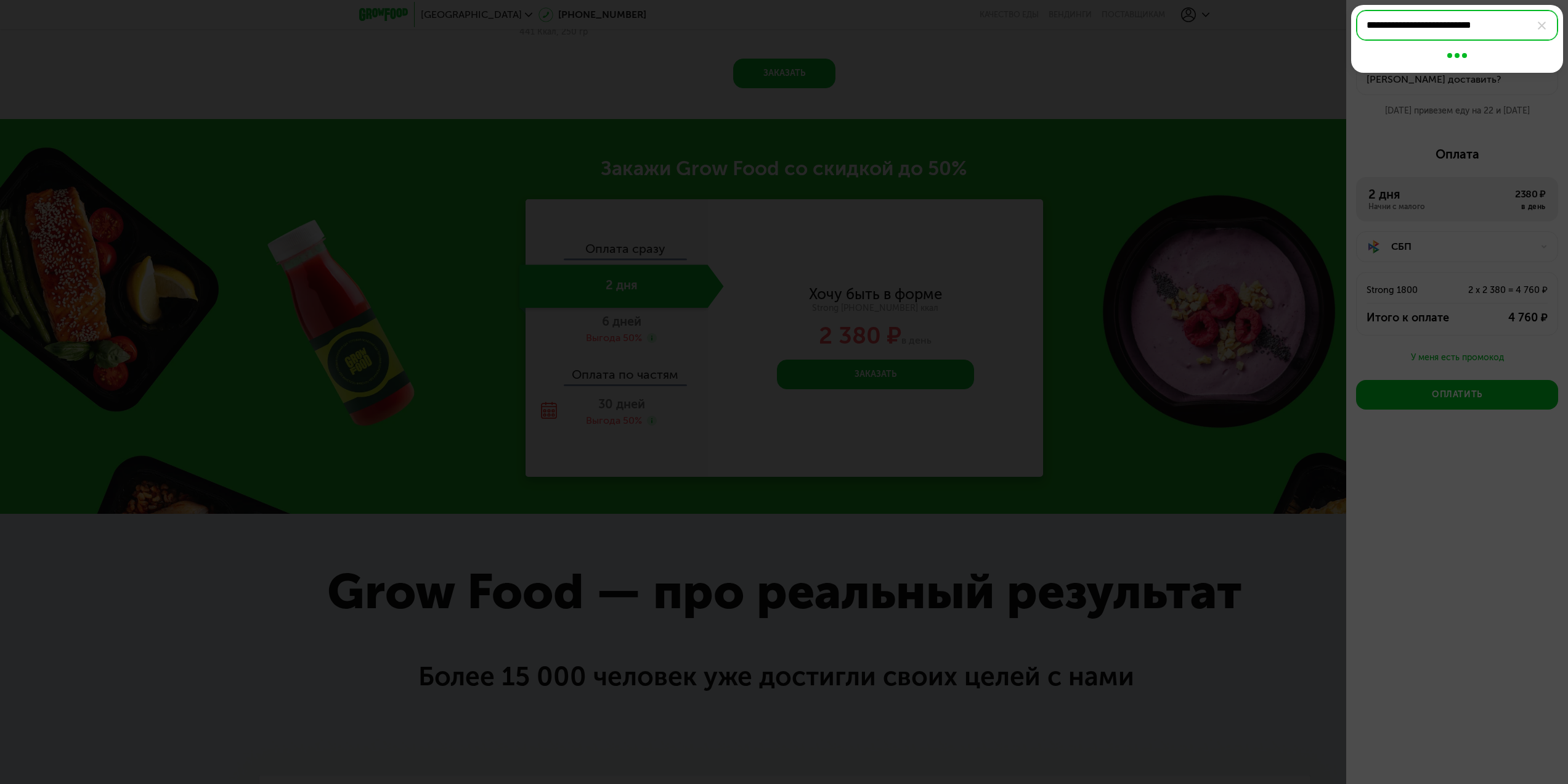
type input "**********"
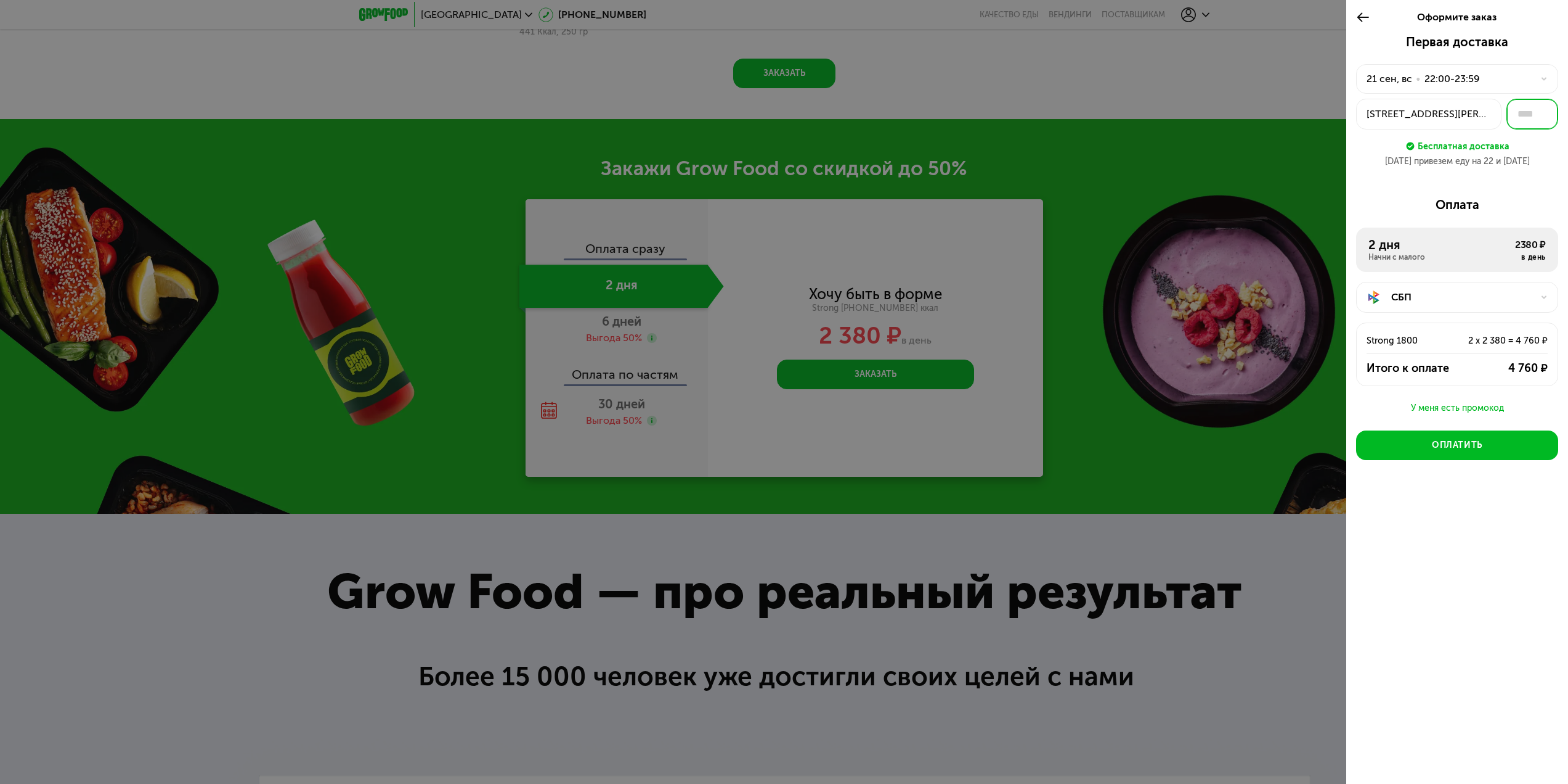
click at [1534, 119] on input "text" at bounding box center [1532, 114] width 52 height 31
type input "**"
click at [1536, 178] on div "Первая доставка 21 сен, вс • 22:00-23:59 ул Александра Невского, 27 ** Бесплатн…" at bounding box center [1457, 283] width 222 height 497
click at [1455, 439] on button "Оплатить" at bounding box center [1457, 445] width 202 height 29
